Goal: Task Accomplishment & Management: Manage account settings

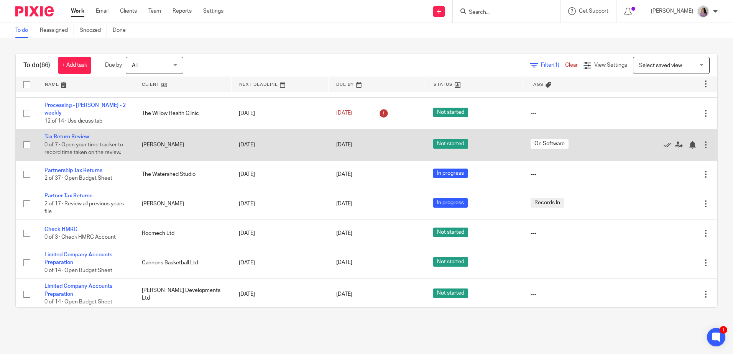
scroll to position [153, 0]
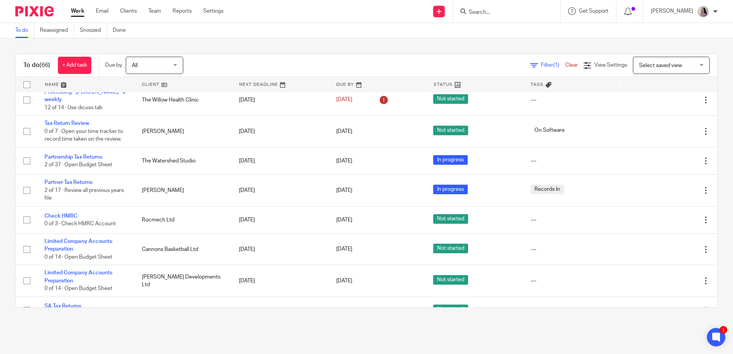
click at [526, 12] on input "Search" at bounding box center [502, 12] width 69 height 7
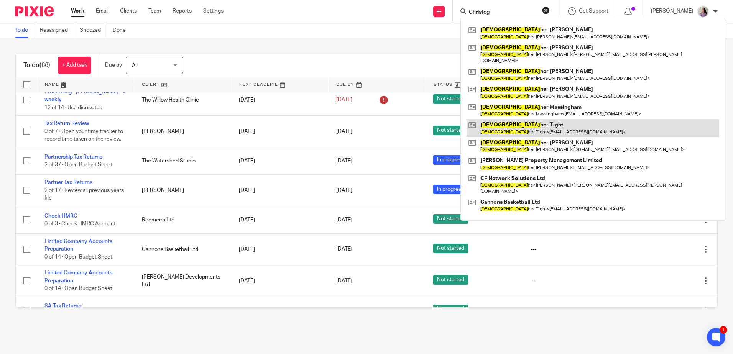
type input "Christog"
click at [567, 122] on link at bounding box center [593, 128] width 253 height 18
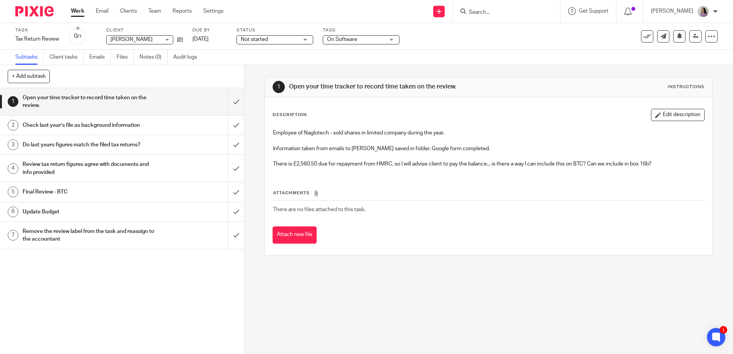
click at [522, 14] on input "Search" at bounding box center [502, 12] width 69 height 7
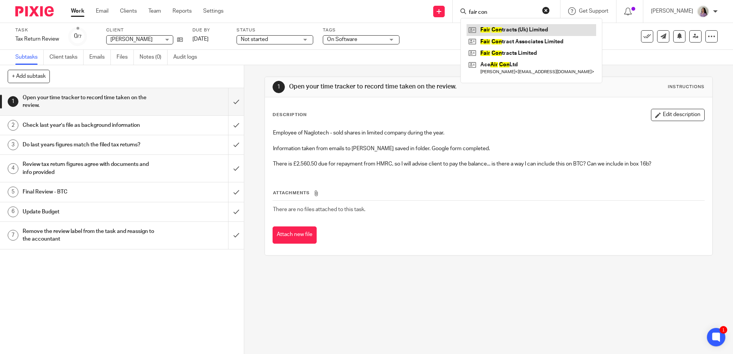
type input "fair con"
drag, startPoint x: 533, startPoint y: 53, endPoint x: 492, endPoint y: 3, distance: 64.3
click at [679, 117] on button "Edit description" at bounding box center [678, 115] width 54 height 12
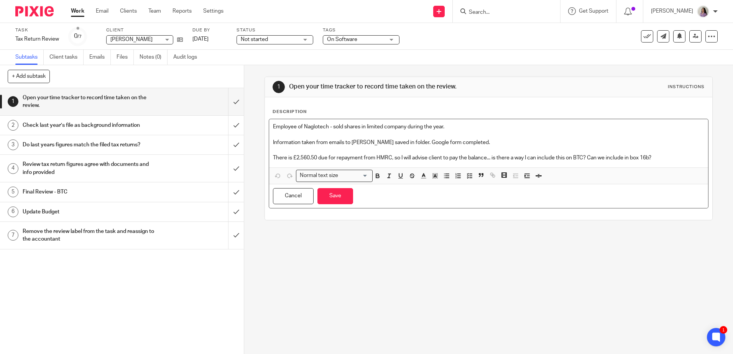
click at [679, 156] on p "There is £2,560.50 due for repayment from HMRC, so I will advise client to pay …" at bounding box center [488, 158] width 431 height 8
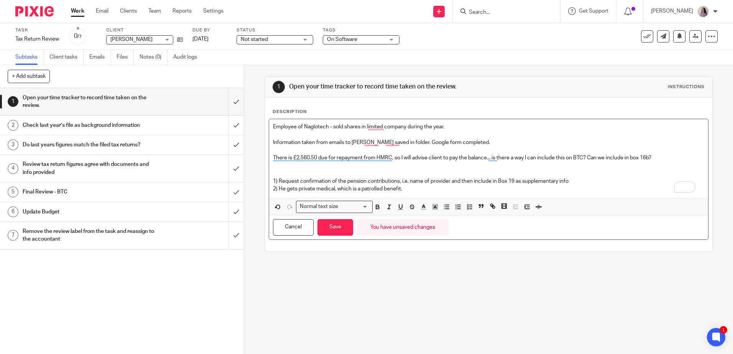
drag, startPoint x: 410, startPoint y: 189, endPoint x: 269, endPoint y: 196, distance: 140.9
click at [269, 196] on div "Employee of Naglotech - sold shares in limited company during the year. Informa…" at bounding box center [488, 158] width 439 height 79
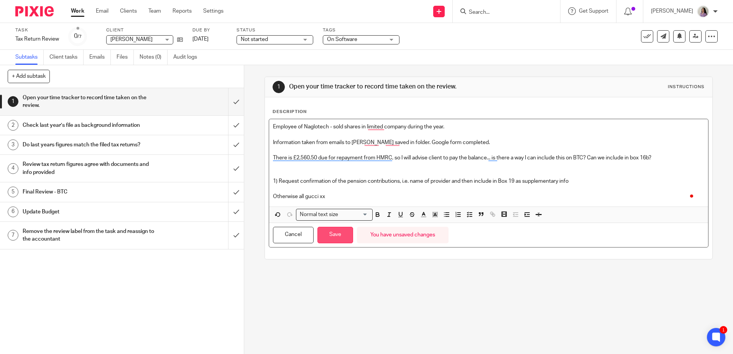
click at [328, 237] on button "Save" at bounding box center [335, 235] width 36 height 16
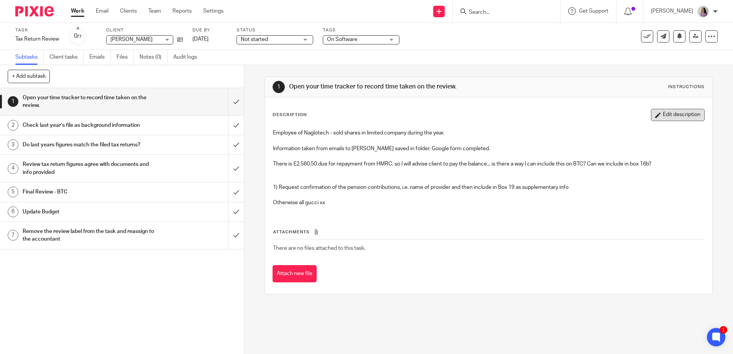
click at [659, 113] on button "Edit description" at bounding box center [678, 115] width 54 height 12
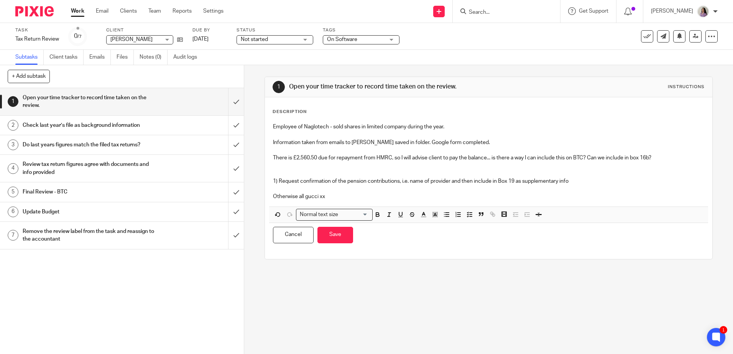
click at [673, 146] on p "To enrich screen reader interactions, please activate Accessibility in Grammarl…" at bounding box center [488, 150] width 431 height 8
click at [671, 157] on p "There is £2,560.50 due for repayment from HMRC, so I will advise client to pay …" at bounding box center [488, 169] width 431 height 31
drag, startPoint x: 486, startPoint y: 202, endPoint x: 263, endPoint y: 187, distance: 223.3
click at [265, 187] on div "Description Employee of Naglotech - sold shares in limited company during the y…" at bounding box center [488, 178] width 447 height 162
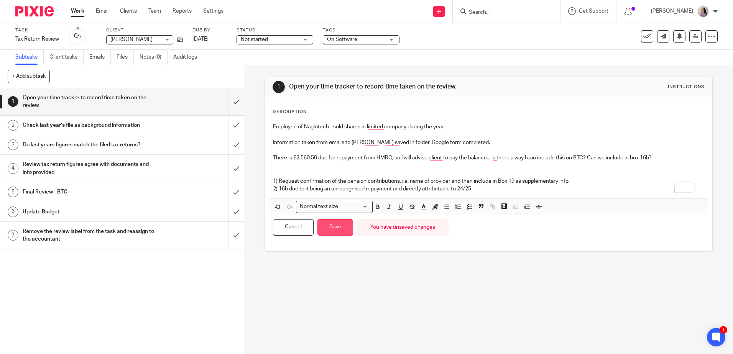
click at [330, 227] on button "Save" at bounding box center [335, 227] width 36 height 16
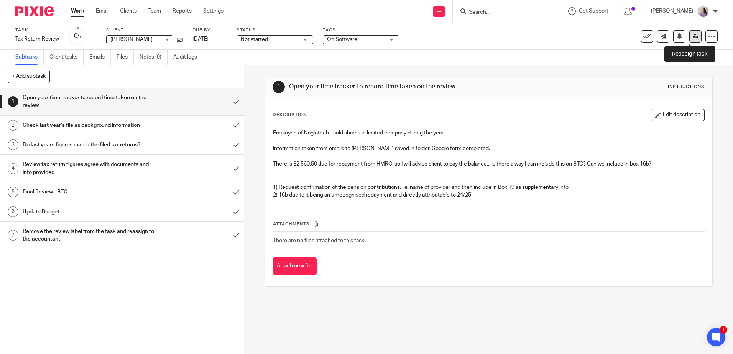
click at [691, 33] on link at bounding box center [695, 36] width 12 height 12
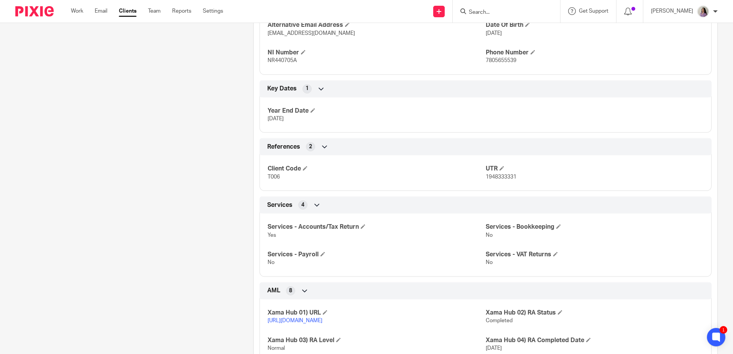
scroll to position [307, 0]
drag, startPoint x: 516, startPoint y: 177, endPoint x: 482, endPoint y: 179, distance: 33.8
click at [486, 179] on p "1948333331" at bounding box center [595, 177] width 218 height 8
copy span "1948333331"
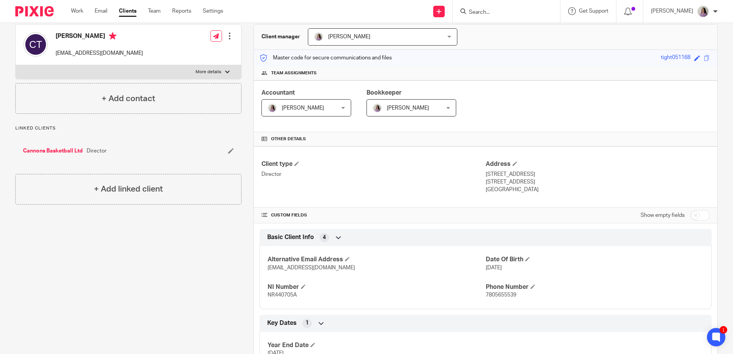
scroll to position [0, 0]
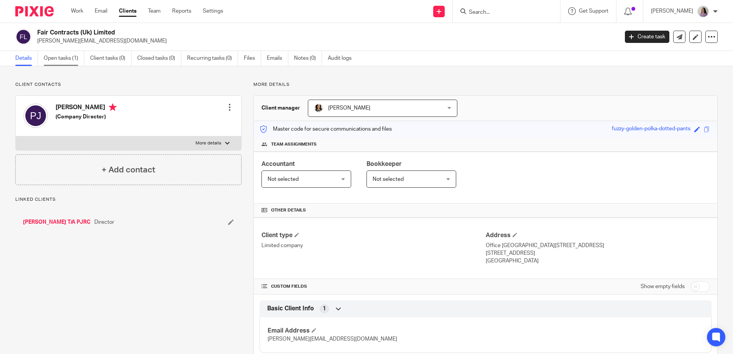
click at [65, 63] on link "Open tasks (1)" at bounding box center [64, 58] width 41 height 15
click at [58, 61] on link "Open tasks (1)" at bounding box center [64, 58] width 41 height 15
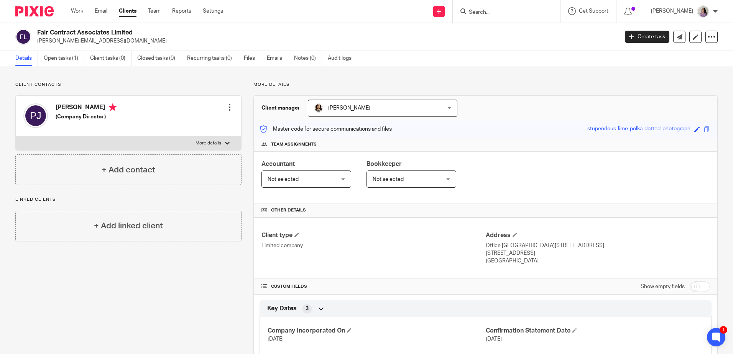
click at [62, 66] on div "Details Open tasks (1) Client tasks (0) Closed tasks (0) Recurring tasks (0) Fi…" at bounding box center [366, 58] width 733 height 15
click at [63, 61] on link "Open tasks (1)" at bounding box center [64, 58] width 41 height 15
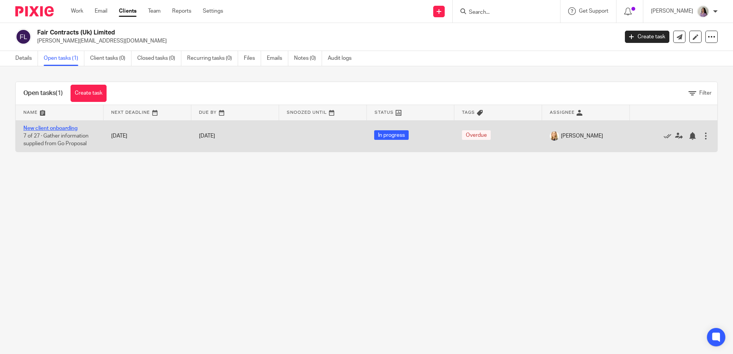
click at [60, 129] on link "New client onboarding" at bounding box center [50, 128] width 54 height 5
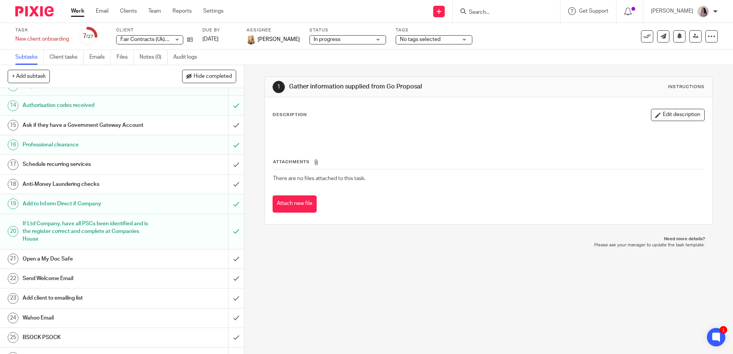
scroll to position [297, 0]
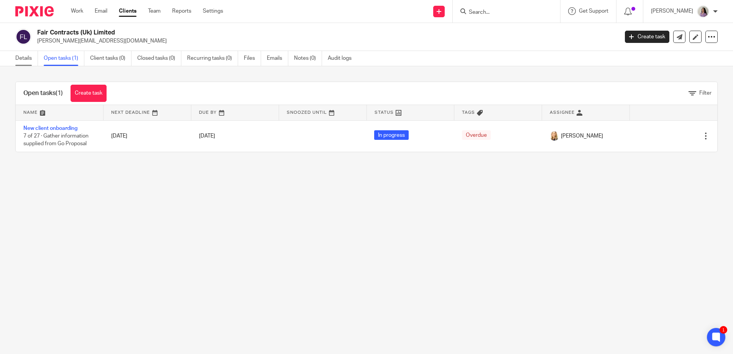
click at [23, 62] on link "Details" at bounding box center [26, 58] width 23 height 15
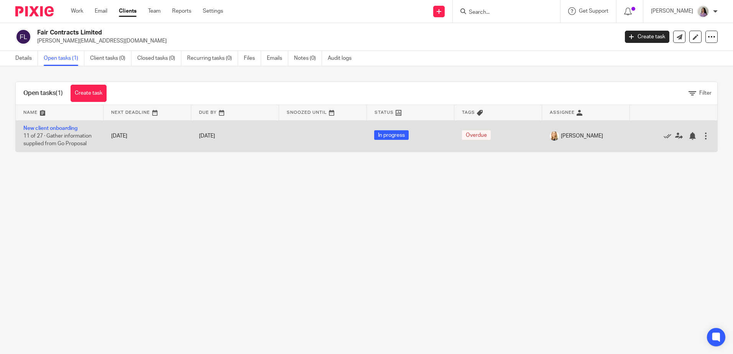
click at [74, 124] on td "New client onboarding 11 of 27 · Gather information supplied from Go Proposal" at bounding box center [60, 135] width 88 height 31
click at [71, 130] on link "New client onboarding" at bounding box center [50, 128] width 54 height 5
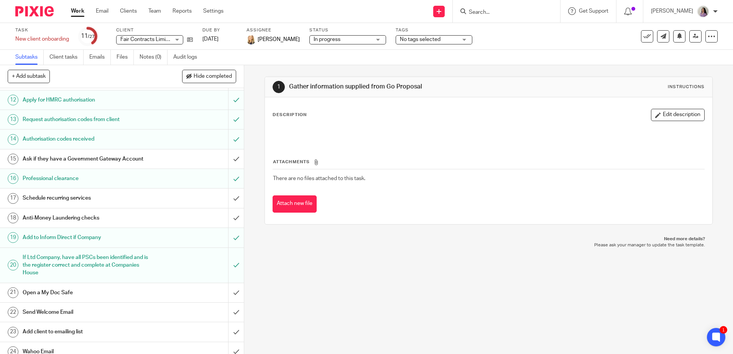
scroll to position [297, 0]
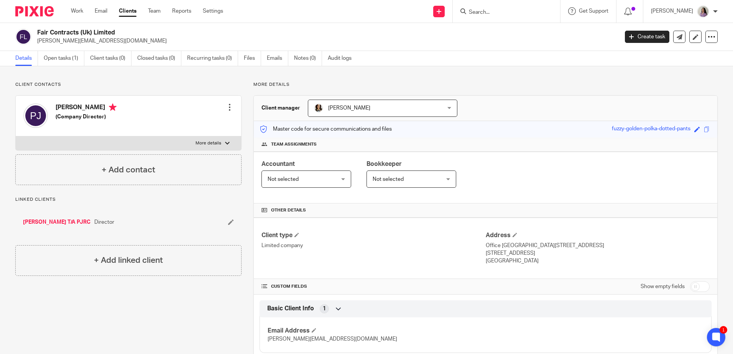
click at [59, 220] on link "[PERSON_NAME] T/A PJRC" at bounding box center [56, 223] width 67 height 8
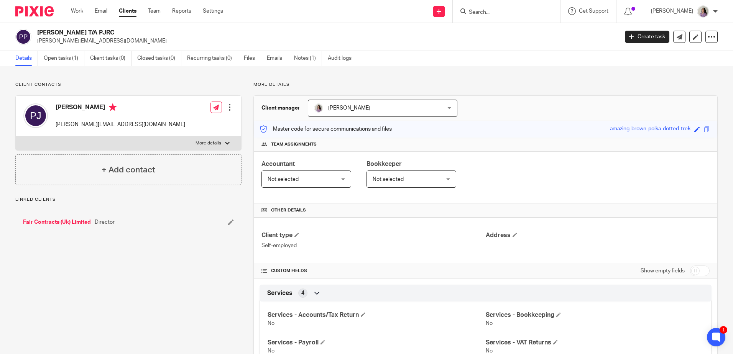
click at [65, 222] on link "Fair Contracts (Uk) Limited" at bounding box center [57, 223] width 68 height 8
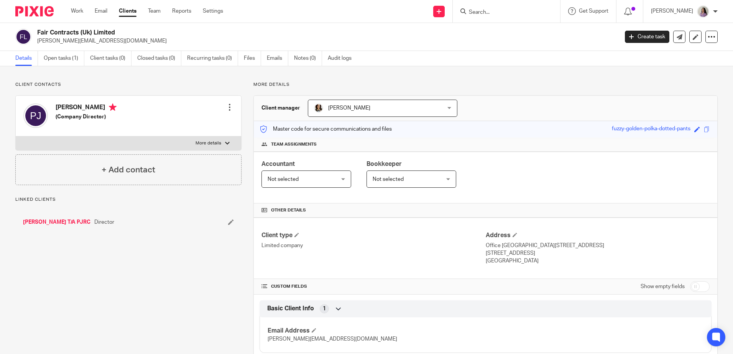
click at [501, 14] on input "Search" at bounding box center [502, 12] width 69 height 7
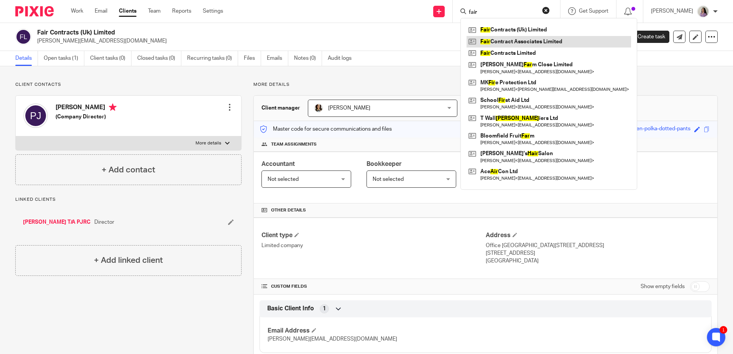
type input "fair"
click at [536, 42] on link at bounding box center [549, 42] width 164 height 12
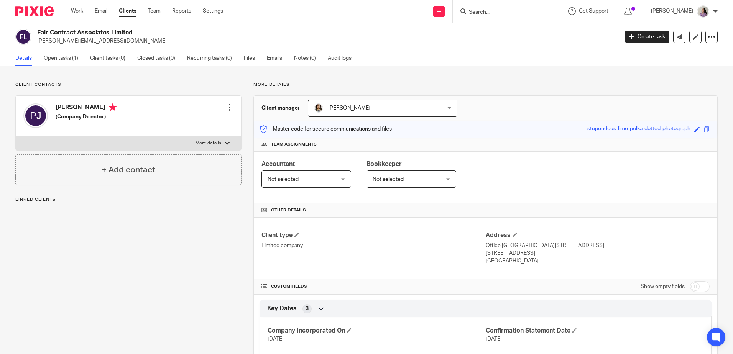
click at [58, 51] on div "Fair Contract Associates Limited [PERSON_NAME][EMAIL_ADDRESS][DOMAIN_NAME] Crea…" at bounding box center [366, 37] width 733 height 28
click at [65, 61] on link "Open tasks (1)" at bounding box center [64, 58] width 41 height 15
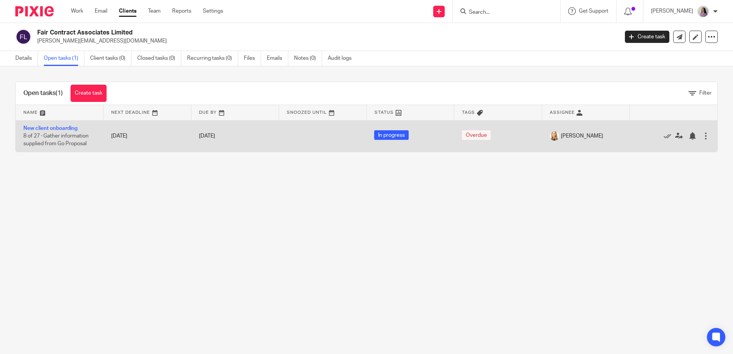
click at [60, 133] on span "8 of 27 · Gather information supplied from Go Proposal" at bounding box center [55, 139] width 65 height 13
click at [62, 130] on link "New client onboarding" at bounding box center [50, 128] width 54 height 5
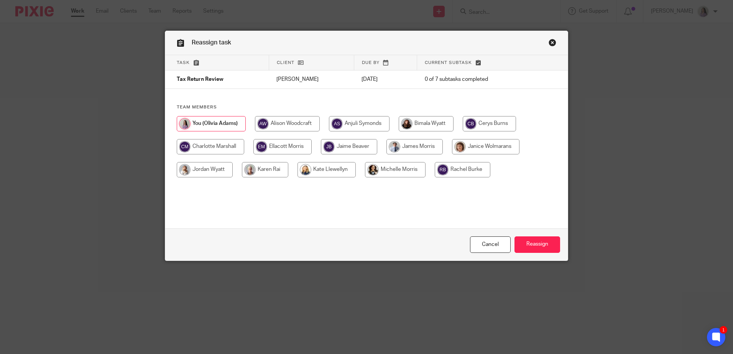
click at [484, 120] on input "radio" at bounding box center [489, 123] width 53 height 15
radio input "true"
click at [539, 245] on input "Reassign" at bounding box center [538, 245] width 46 height 16
